Goal: Information Seeking & Learning: Learn about a topic

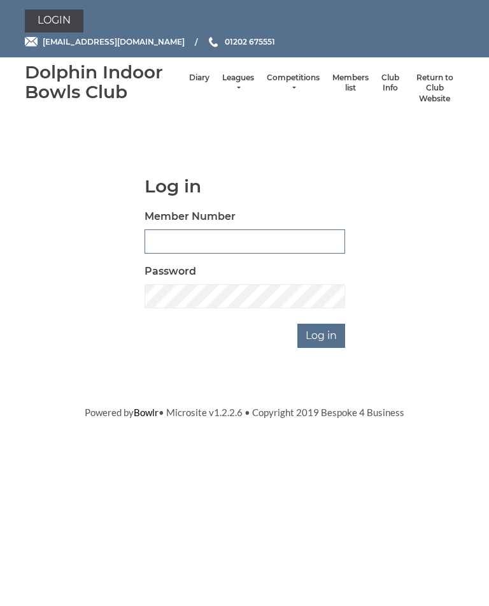
type input "2891"
click at [322, 334] on input "Log in" at bounding box center [322, 336] width 48 height 24
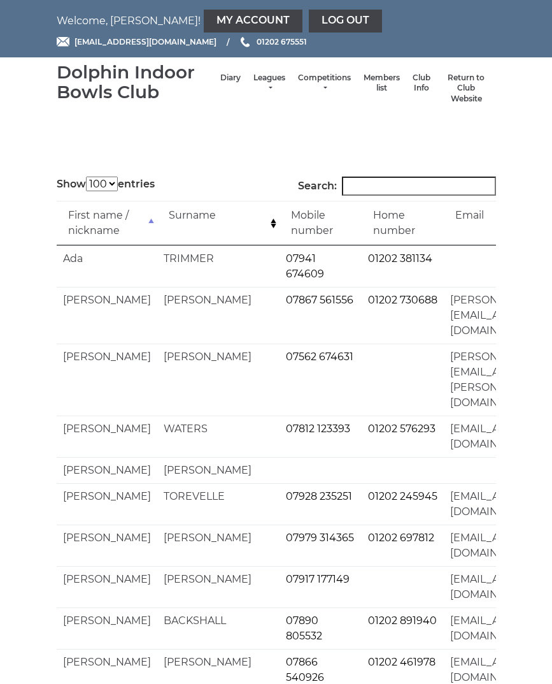
select select "100"
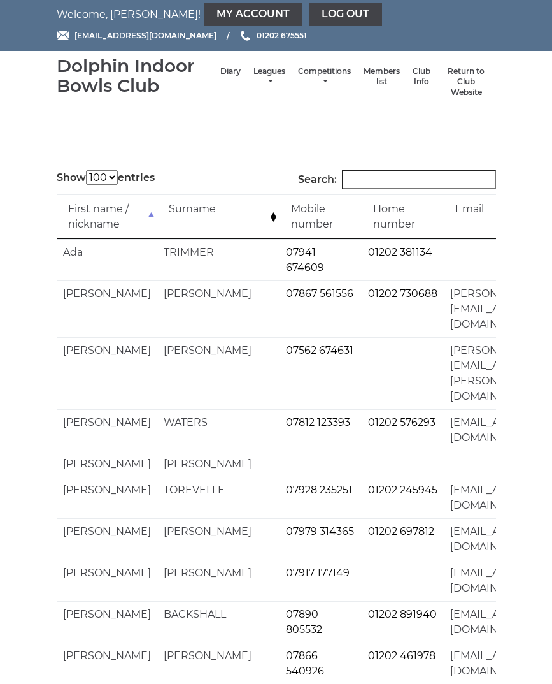
click at [309, 13] on link "Log out" at bounding box center [345, 14] width 73 height 23
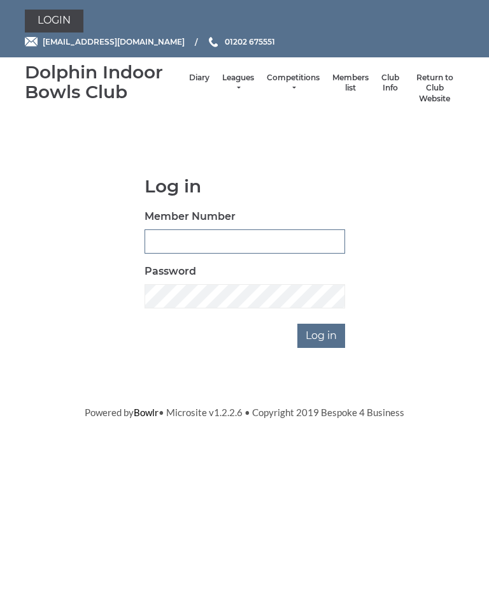
type input "2891"
click at [328, 333] on input "Log in" at bounding box center [322, 336] width 48 height 24
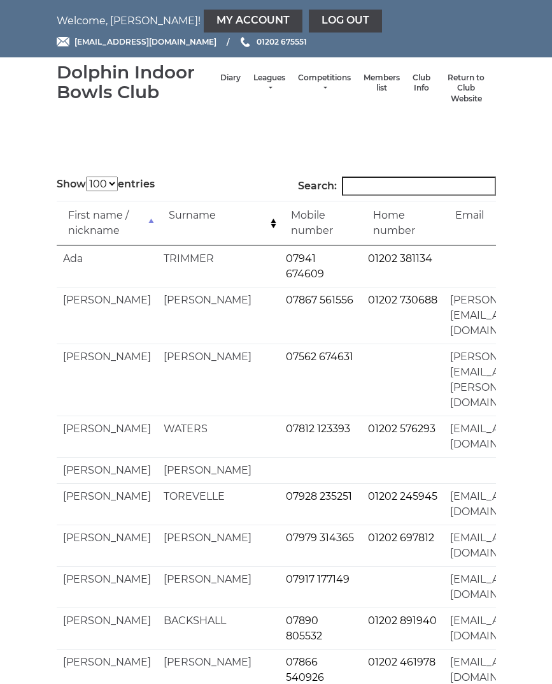
select select "100"
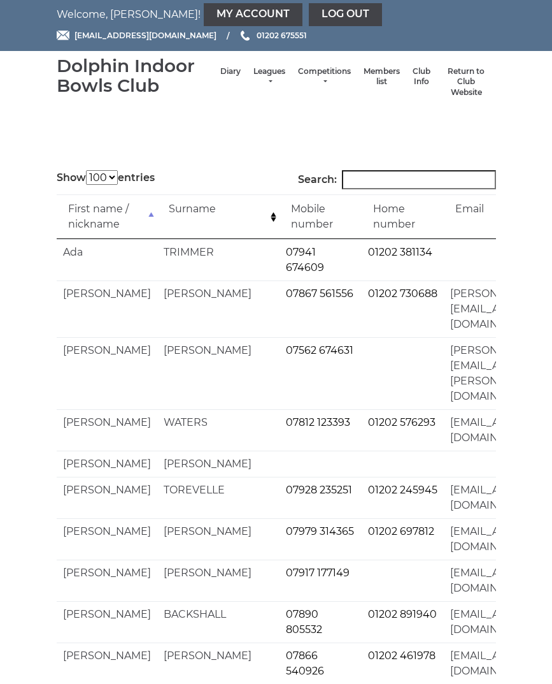
click at [214, 72] on li "Diary" at bounding box center [230, 82] width 33 height 45
click at [256, 73] on link "Leagues" at bounding box center [270, 76] width 32 height 21
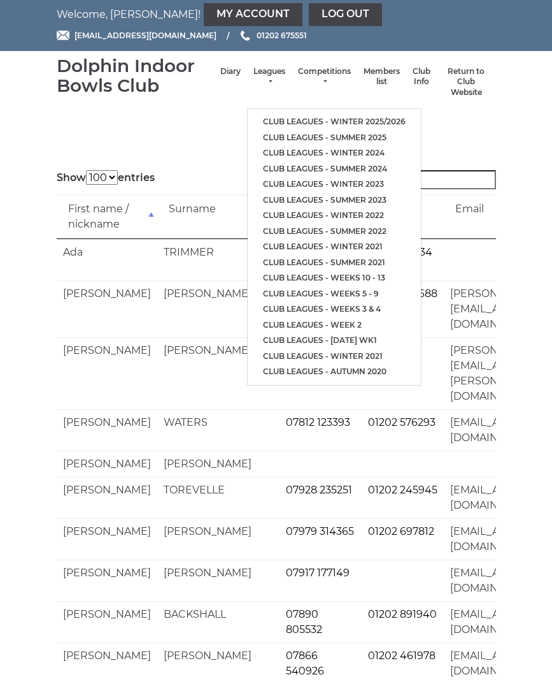
click at [365, 134] on link "Club leagues - Summer 2025" at bounding box center [334, 138] width 173 height 16
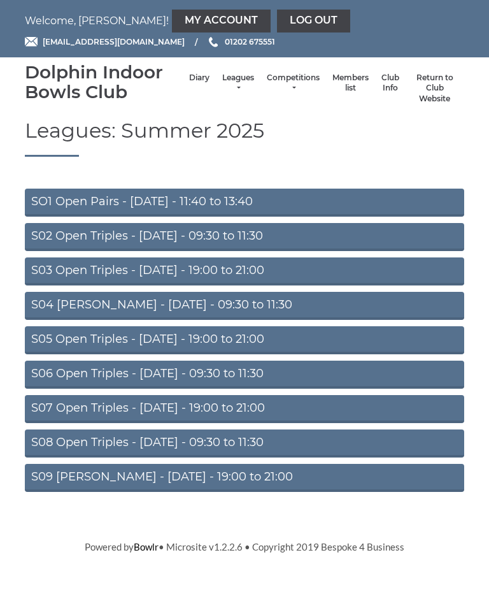
click at [273, 231] on link "S02 Open Triples - Tuesday - 09:30 to 11:30" at bounding box center [245, 237] width 440 height 28
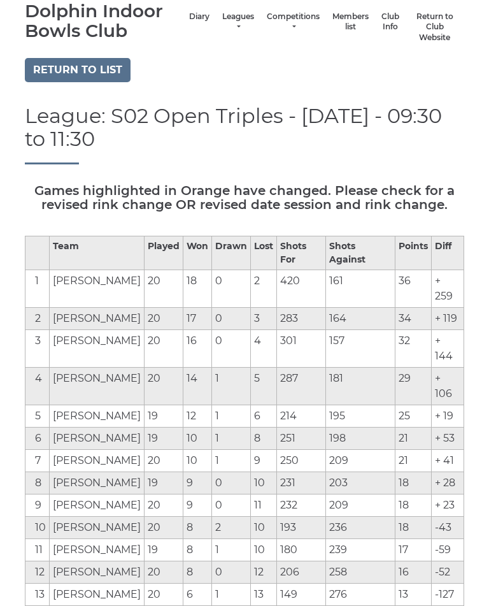
scroll to position [63, 0]
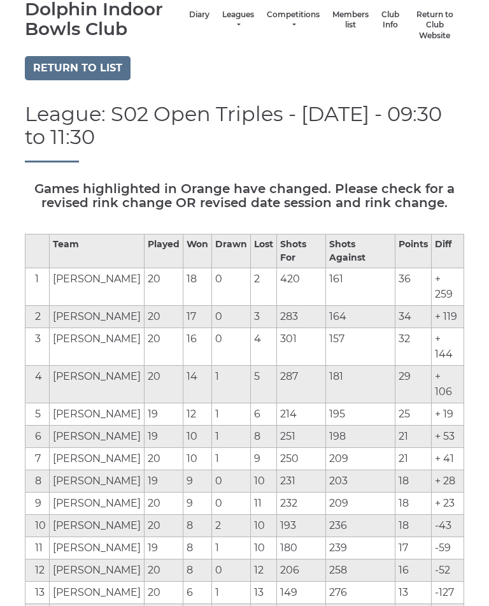
click at [65, 68] on link "Return to list" at bounding box center [78, 68] width 106 height 24
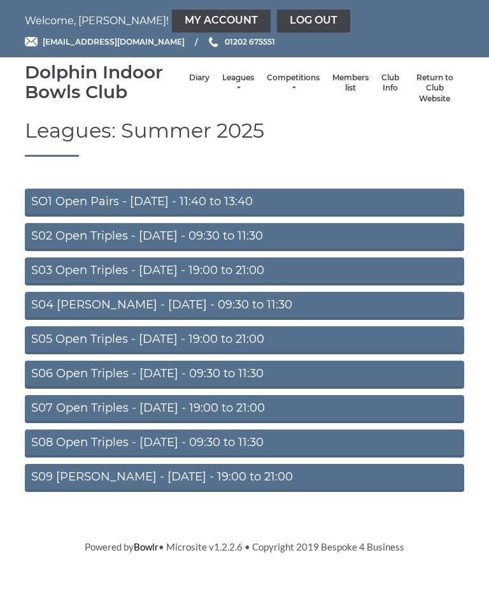
click at [255, 303] on link "S04 [PERSON_NAME] - [DATE] - 09:30 to 11:30" at bounding box center [245, 306] width 440 height 28
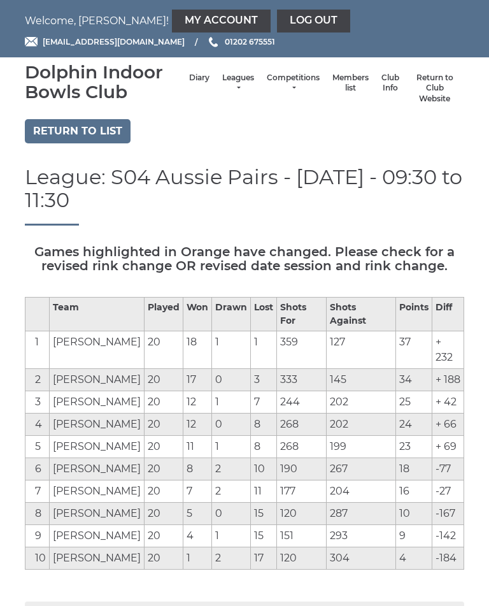
click at [74, 129] on link "Return to list" at bounding box center [78, 131] width 106 height 24
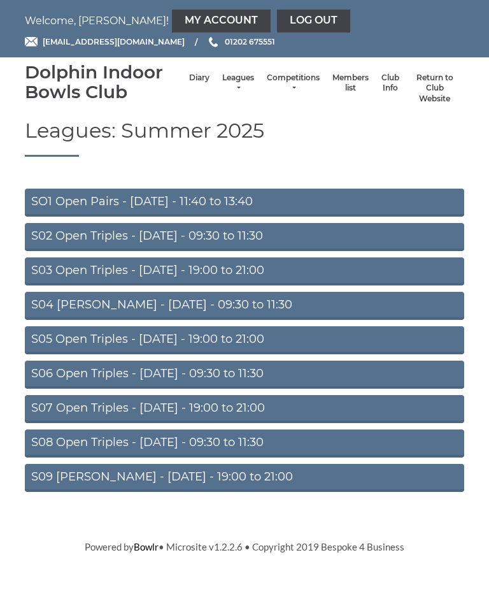
click at [263, 411] on link "S07 Open Triples - Thursday - 19:00 to 21:00" at bounding box center [245, 409] width 440 height 28
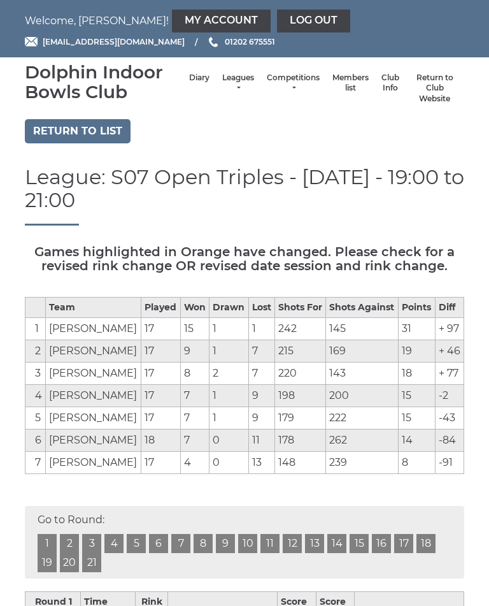
click at [83, 126] on link "Return to list" at bounding box center [78, 131] width 106 height 24
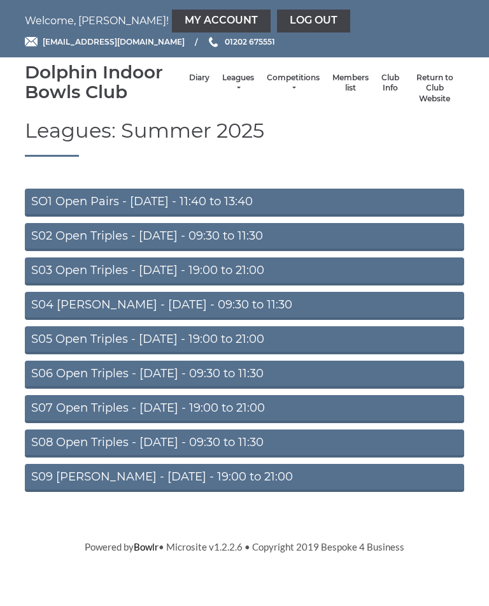
click at [270, 371] on link "S06 Open Triples - [DATE] - 09:30 to 11:30" at bounding box center [245, 375] width 440 height 28
